Goal: Task Accomplishment & Management: Use online tool/utility

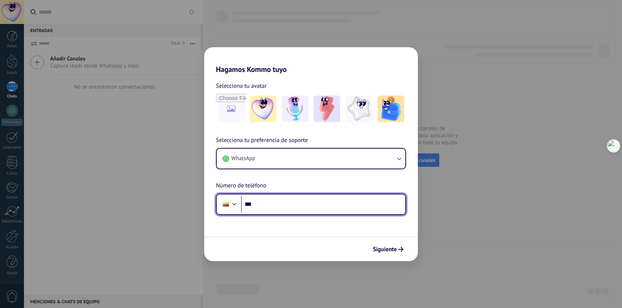
click at [286, 202] on input "***" at bounding box center [323, 204] width 164 height 17
click at [295, 203] on input "***" at bounding box center [323, 204] width 164 height 17
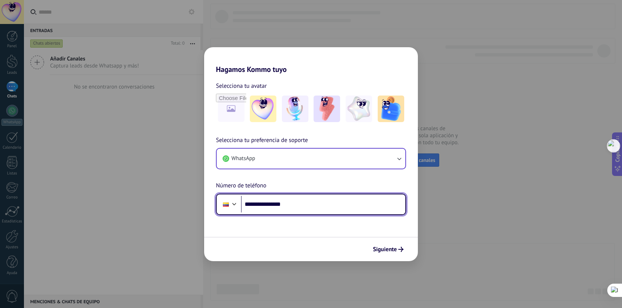
type input "**********"
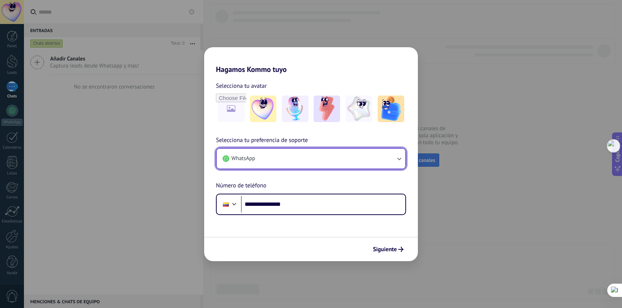
click at [388, 163] on button "WhatsApp" at bounding box center [311, 158] width 189 height 20
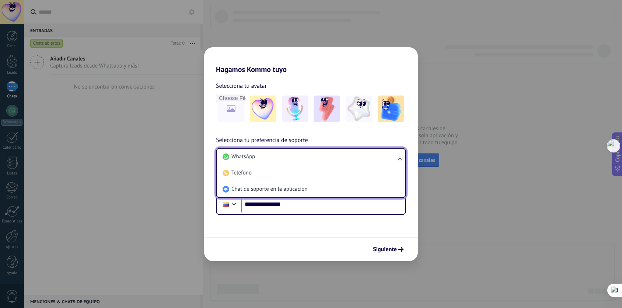
click at [372, 251] on button "Siguiente" at bounding box center [388, 249] width 37 height 13
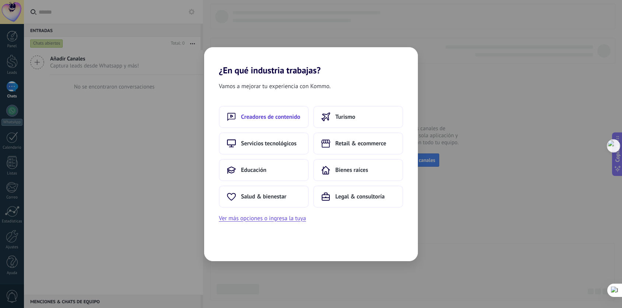
click at [284, 125] on button "Creadores de contenido" at bounding box center [264, 117] width 90 height 22
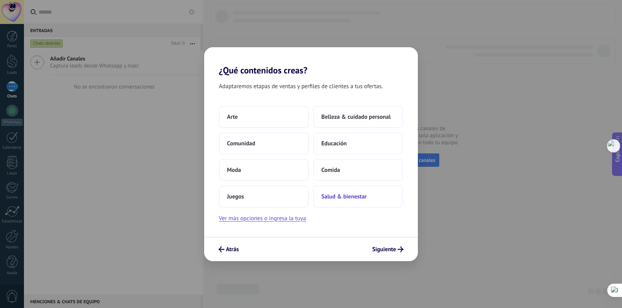
click at [342, 199] on span "Salud & bienestar" at bounding box center [343, 196] width 45 height 7
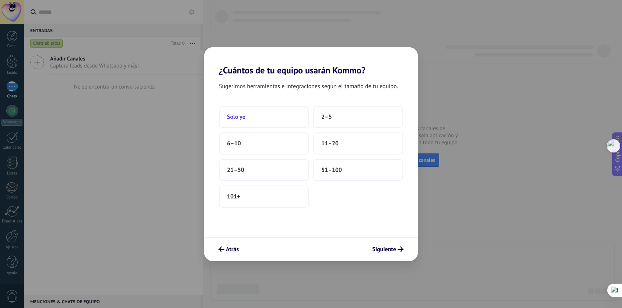
click at [265, 115] on button "Solo yo" at bounding box center [264, 117] width 90 height 22
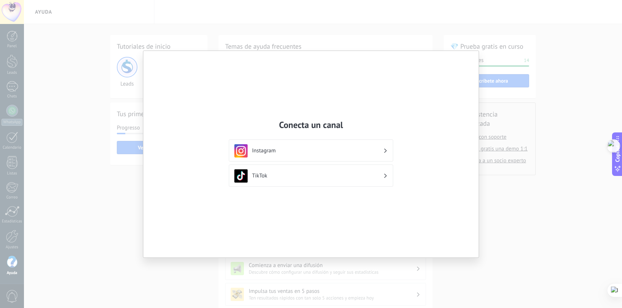
drag, startPoint x: 596, startPoint y: 205, endPoint x: 496, endPoint y: 180, distance: 103.3
click at [595, 205] on div "Conecta un canal Instagram TikTok" at bounding box center [311, 154] width 622 height 308
click at [505, 181] on div "Conecta un canal Instagram TikTok" at bounding box center [311, 154] width 622 height 308
click at [464, 42] on div "Conecta un canal Instagram TikTok" at bounding box center [311, 154] width 622 height 308
click at [466, 54] on div "Conecta un canal Instagram TikTok" at bounding box center [310, 154] width 335 height 206
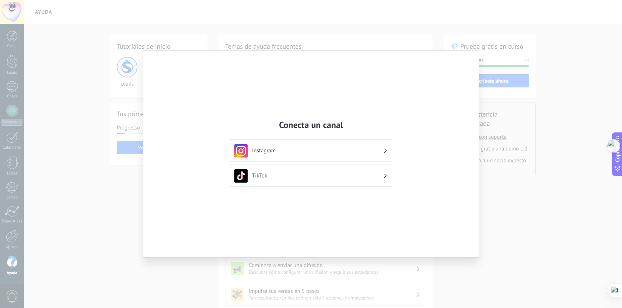
click at [336, 151] on h3 "Instagram" at bounding box center [317, 150] width 131 height 7
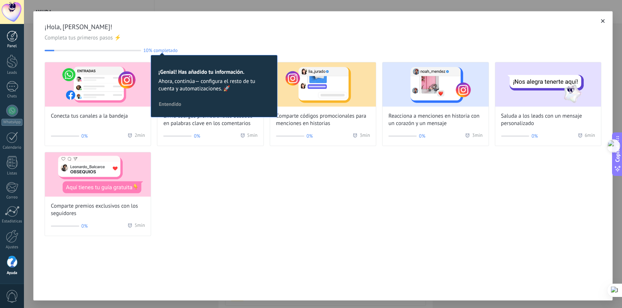
click at [17, 36] on div at bounding box center [12, 36] width 11 height 11
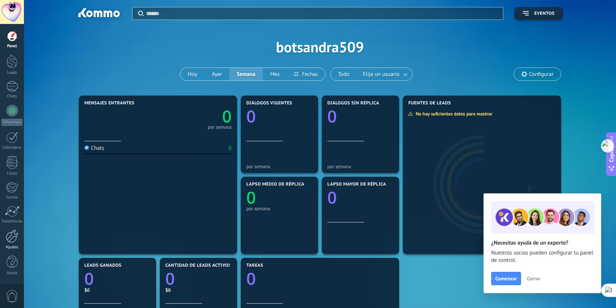
click at [10, 243] on link "Ajustes" at bounding box center [12, 240] width 24 height 20
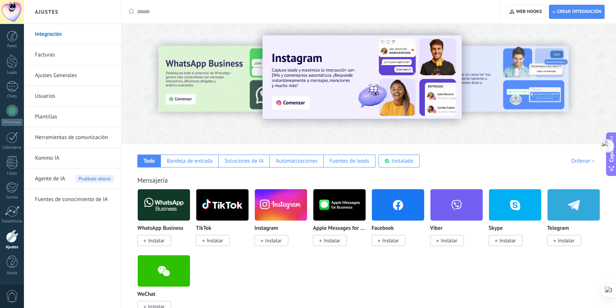
drag, startPoint x: 200, startPoint y: 132, endPoint x: 111, endPoint y: 227, distance: 130.3
click at [111, 227] on div "Integración Facturas Ajustes Generales Usuarios Plantillas Herramientas de comu…" at bounding box center [72, 166] width 97 height 284
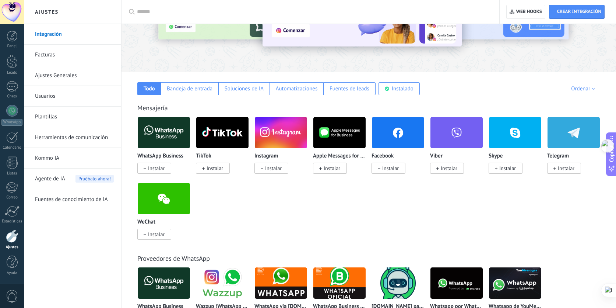
scroll to position [74, 0]
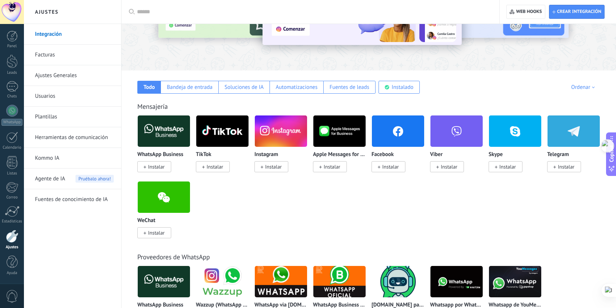
click at [146, 169] on span "Instalar" at bounding box center [154, 166] width 34 height 11
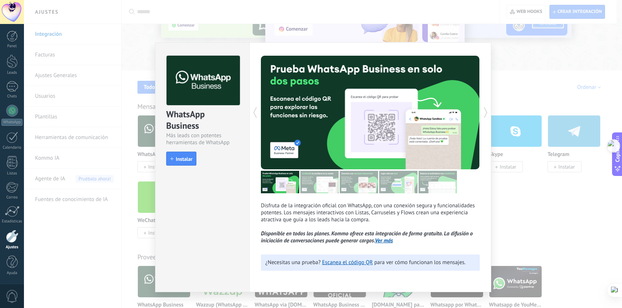
click at [180, 160] on span "Instalar" at bounding box center [184, 158] width 17 height 5
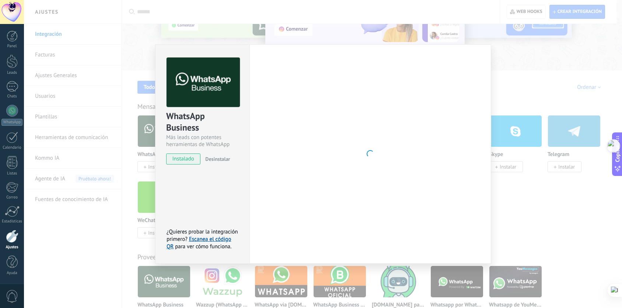
click at [118, 237] on div "WhatsApp Business Más leads con potentes herramientas de WhatsApp instalado Des…" at bounding box center [323, 154] width 598 height 308
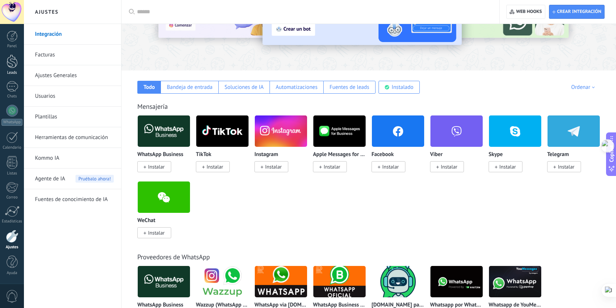
click at [11, 61] on div at bounding box center [12, 62] width 11 height 14
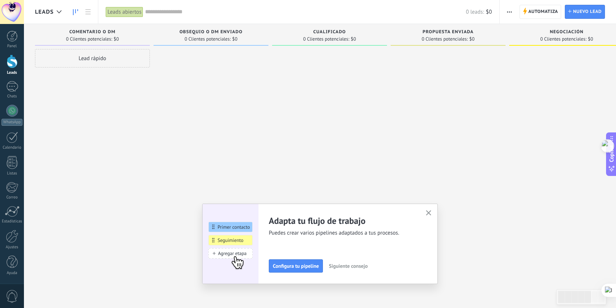
click at [430, 209] on button "button" at bounding box center [428, 213] width 9 height 10
